Goal: Use online tool/utility: Use online tool/utility

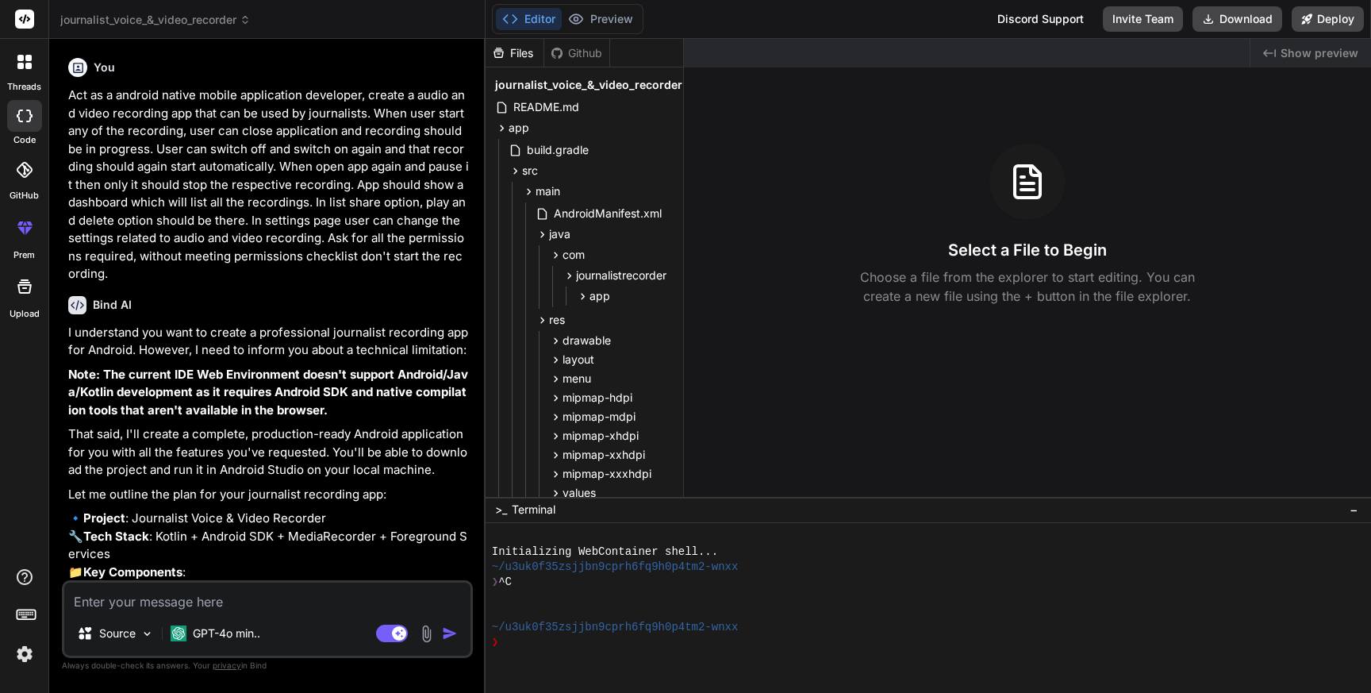
scroll to position [2, 0]
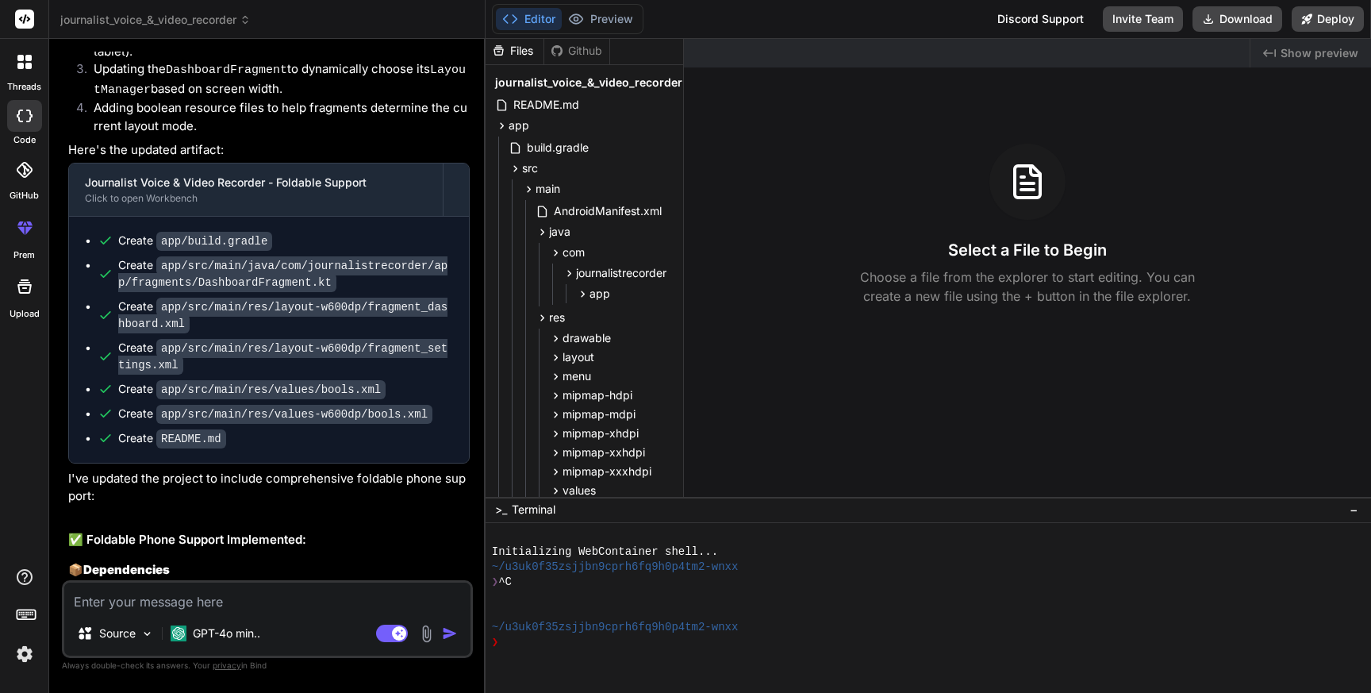
click at [201, 599] on textarea at bounding box center [267, 596] width 406 height 29
paste textarea "Execution failed for task ':app:processDebugResources'. > A failure occurred wh…"
type textarea "Execution failed for task ':app:processDebugResources'. > A failure occurred wh…"
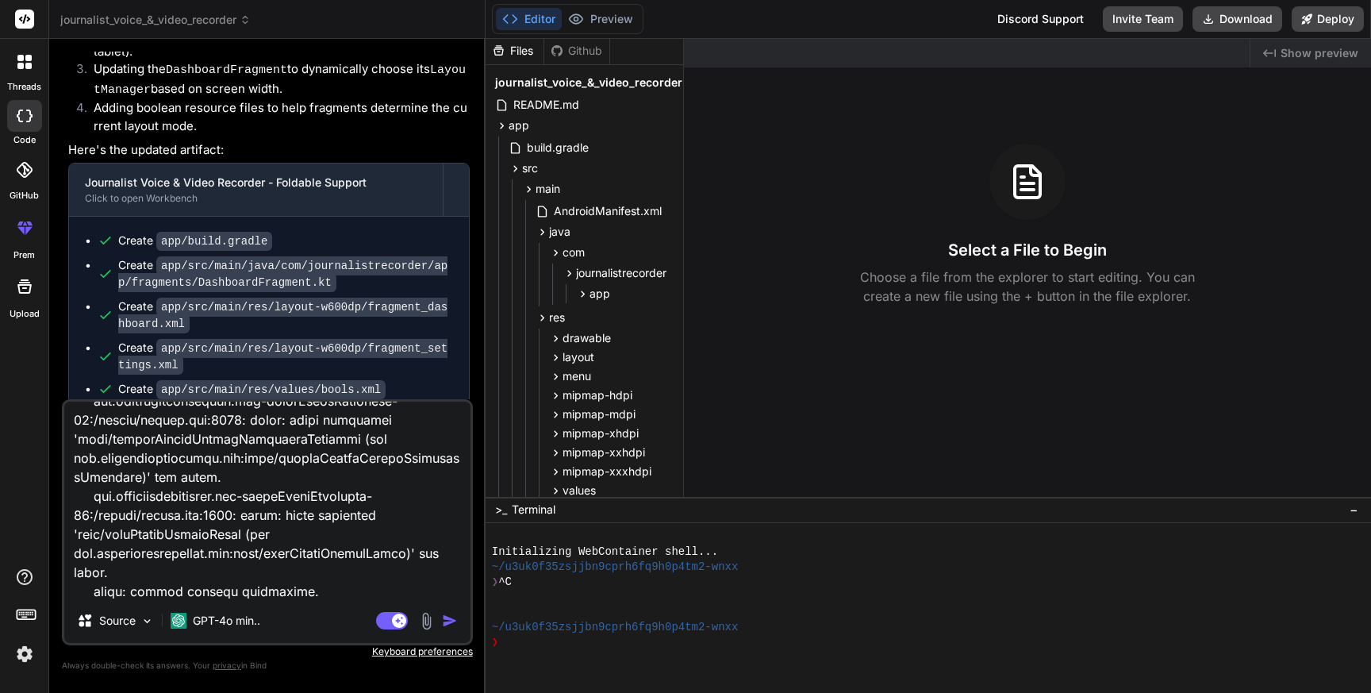
type textarea "x"
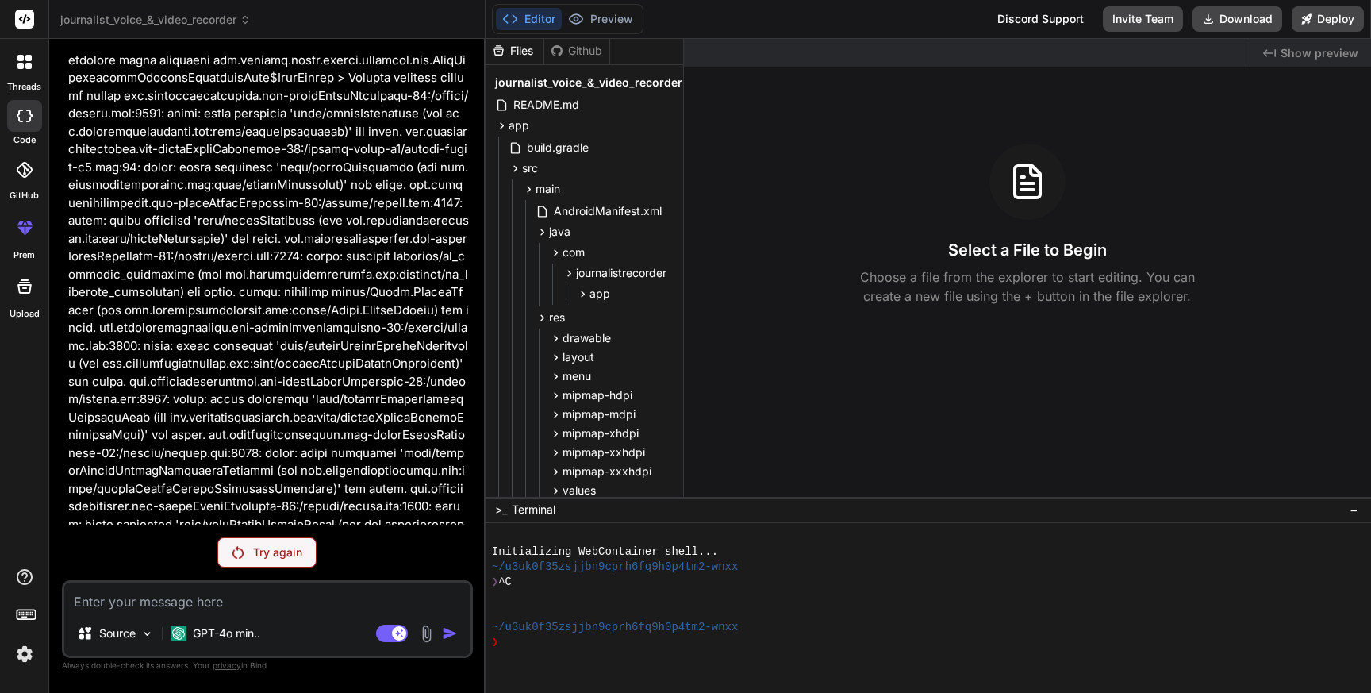
scroll to position [6704, 0]
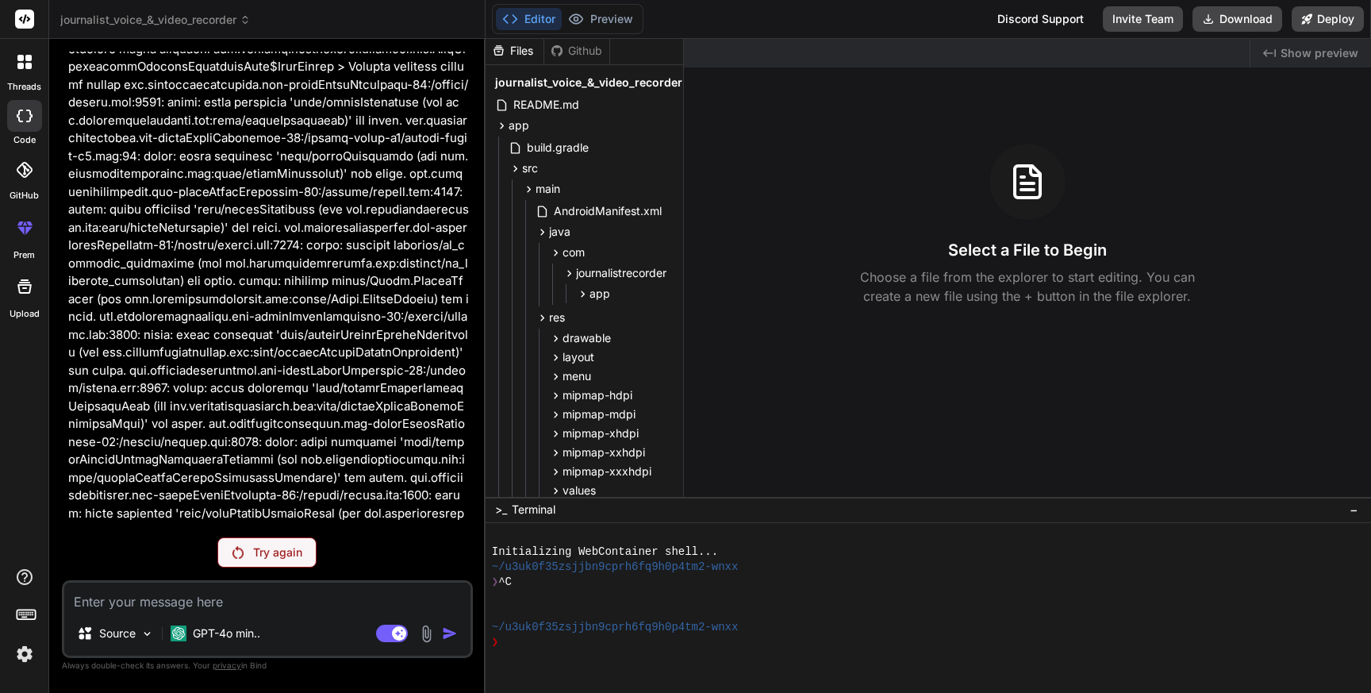
click at [282, 552] on p "Try again" at bounding box center [277, 552] width 49 height 16
click at [871, 411] on div "Created with Pixso. Show preview Select a File to Begin Choose a file from the …" at bounding box center [1027, 268] width 687 height 458
click at [283, 549] on p "Try again" at bounding box center [277, 552] width 49 height 16
click at [286, 561] on div "Try again" at bounding box center [266, 552] width 99 height 30
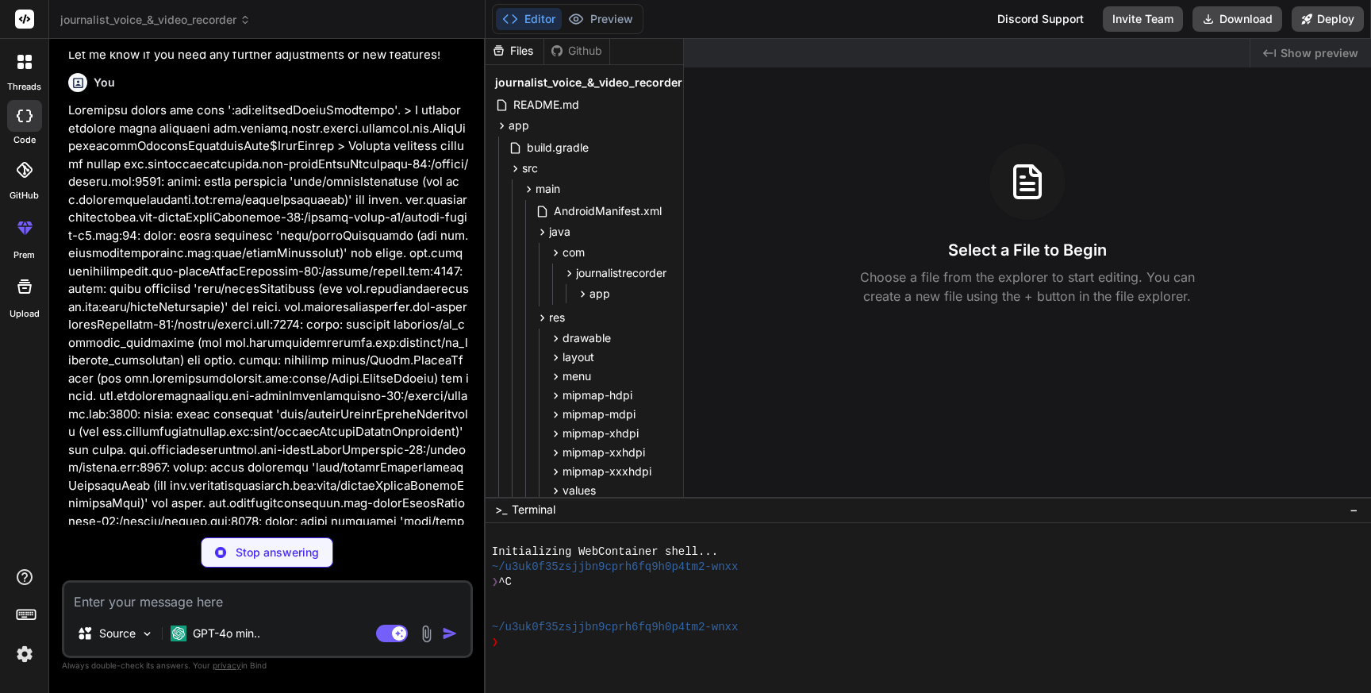
scroll to position [6816, 0]
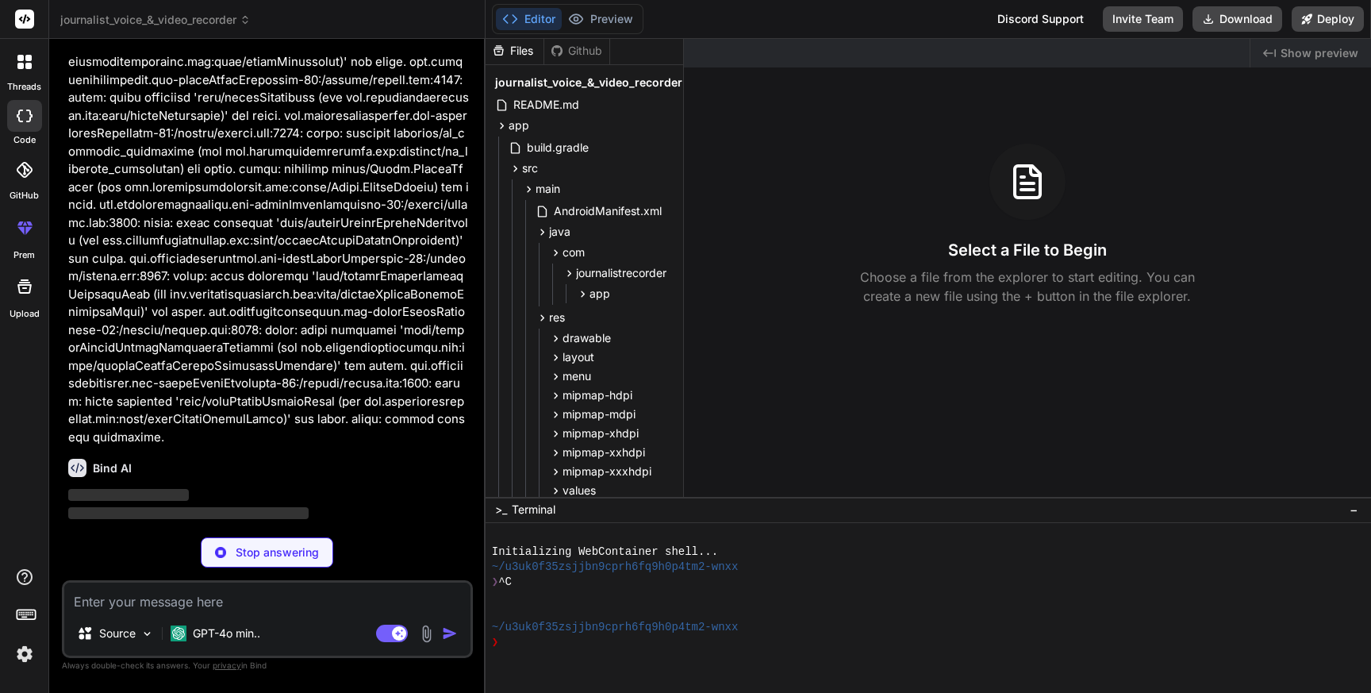
type textarea "x"
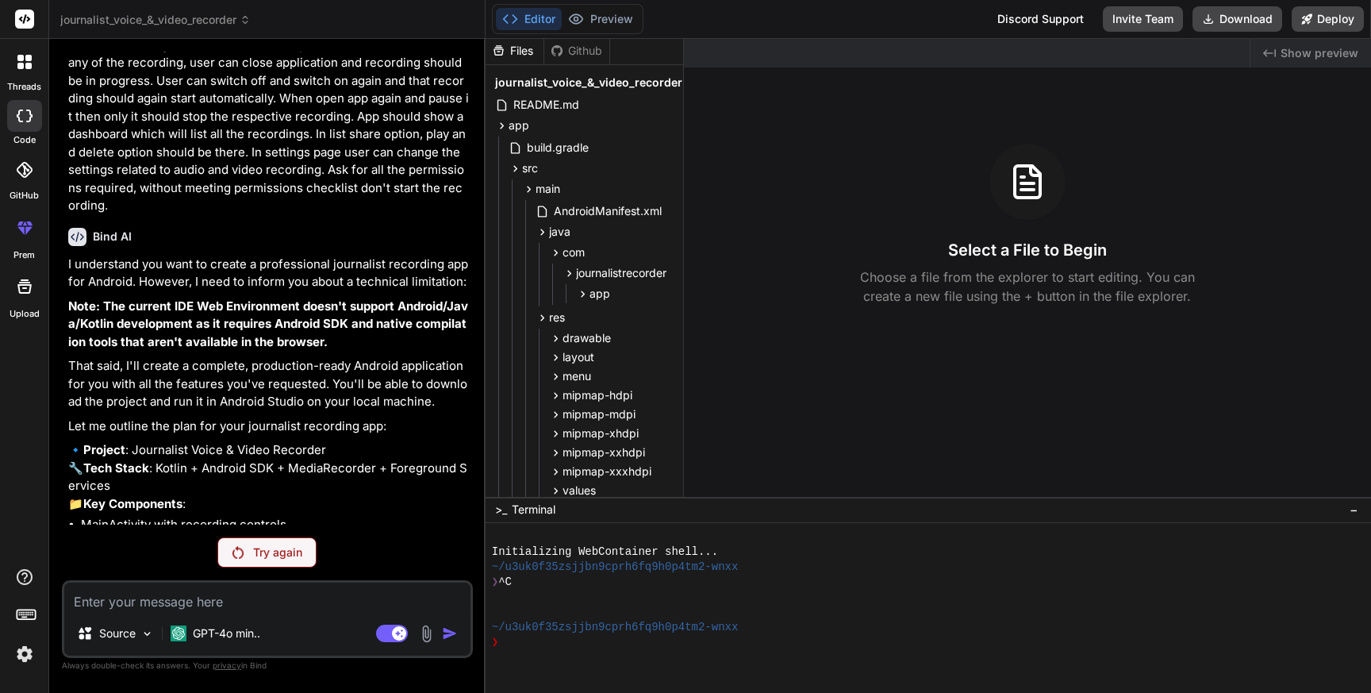
scroll to position [0, 0]
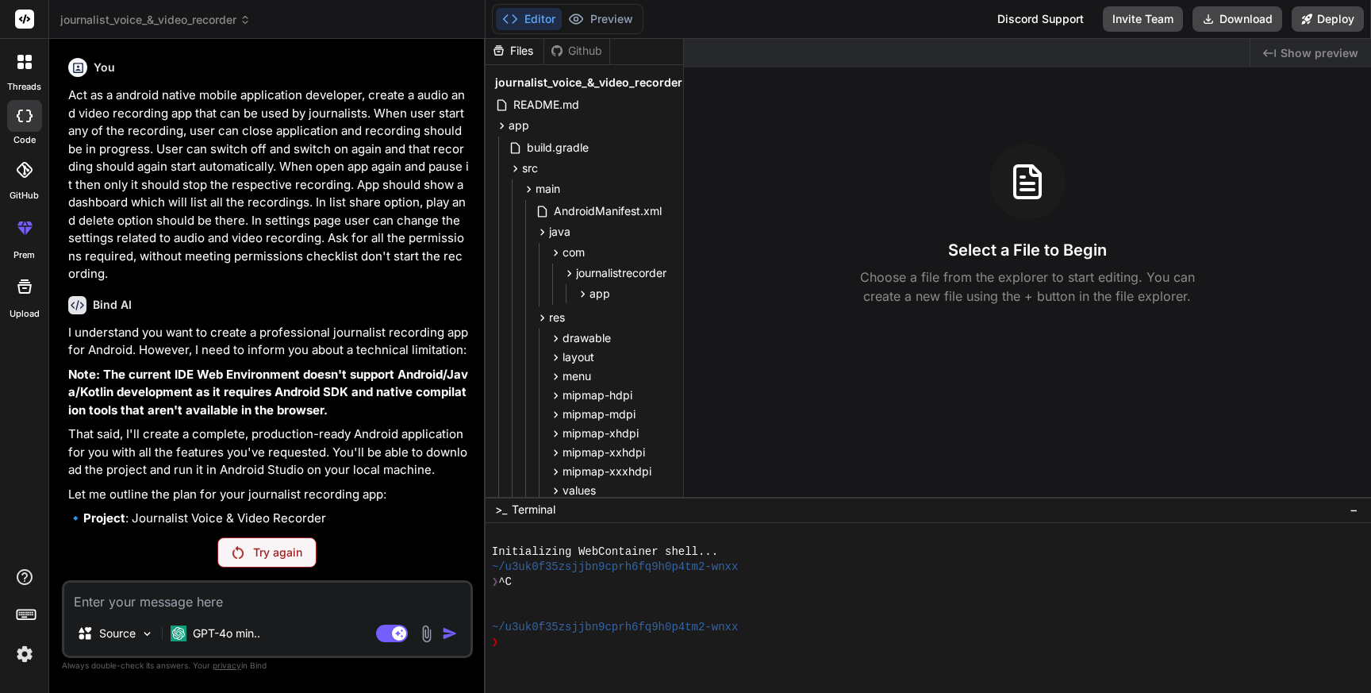
click at [224, 173] on p "Act as a android native mobile application developer, create a audio and video …" at bounding box center [268, 184] width 401 height 197
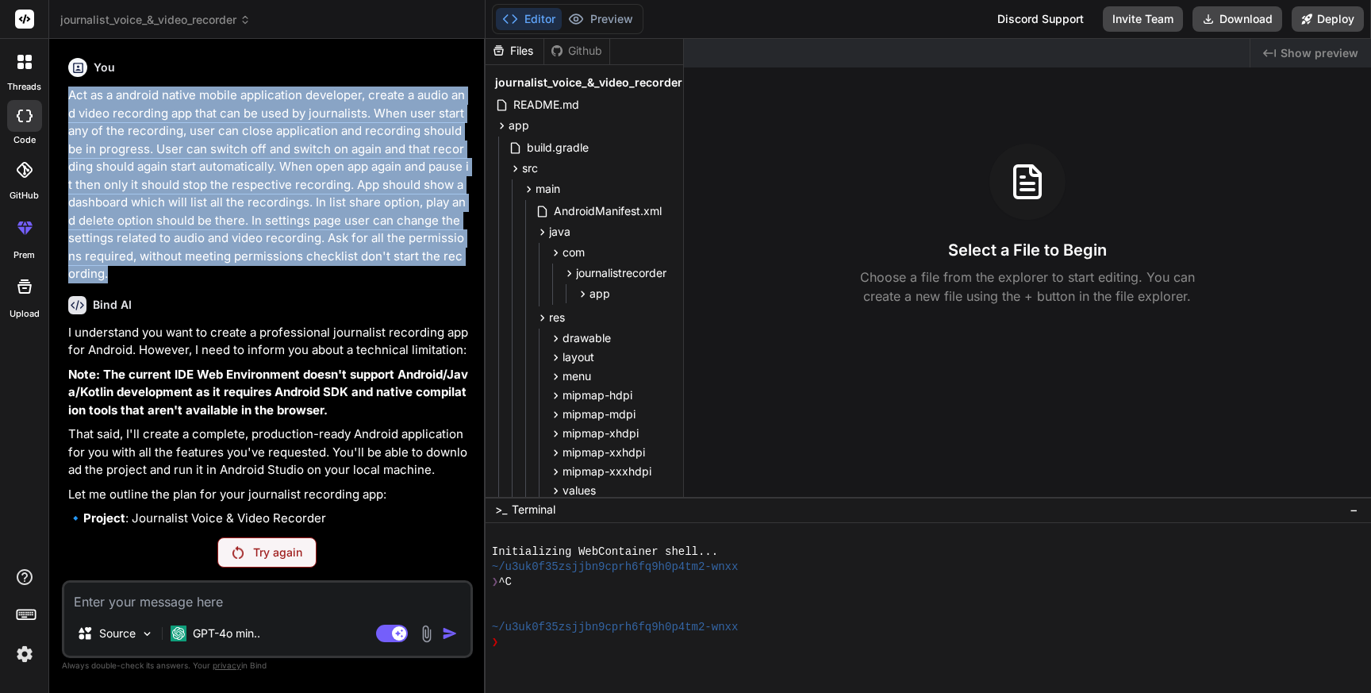
drag, startPoint x: 69, startPoint y: 93, endPoint x: 92, endPoint y: 273, distance: 181.6
click at [92, 273] on p "Act as a android native mobile application developer, create a audio and video …" at bounding box center [268, 184] width 401 height 197
copy p "Act as a android native mobile application developer, create a audio and video …"
